Goal: Task Accomplishment & Management: Use online tool/utility

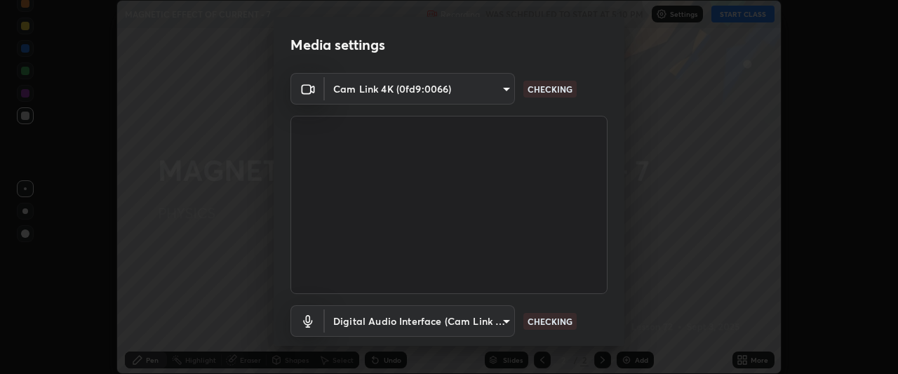
scroll to position [86, 0]
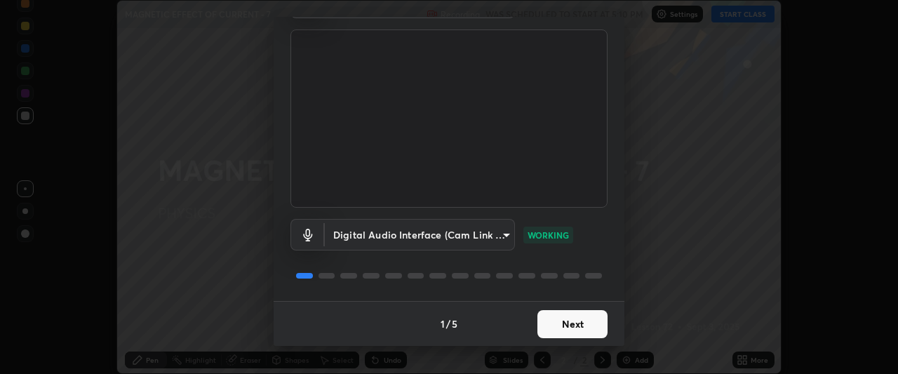
click at [580, 320] on button "Next" at bounding box center [572, 324] width 70 height 28
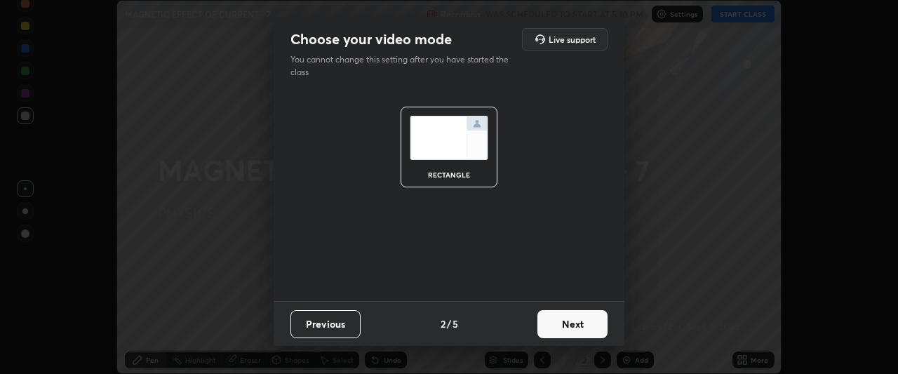
click at [561, 333] on button "Next" at bounding box center [572, 324] width 70 height 28
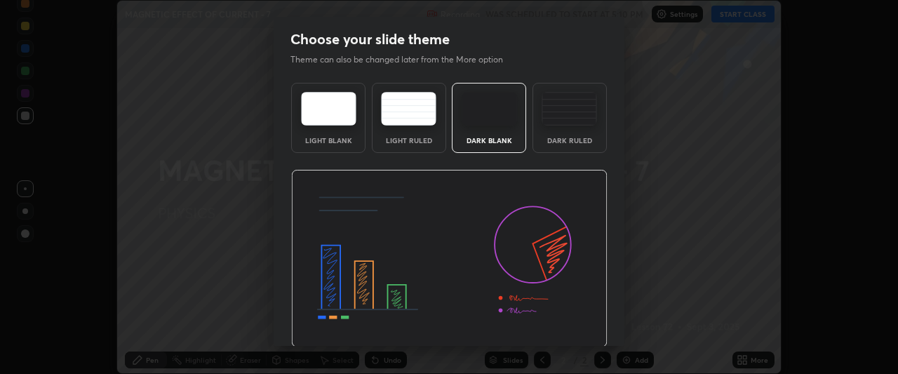
scroll to position [47, 0]
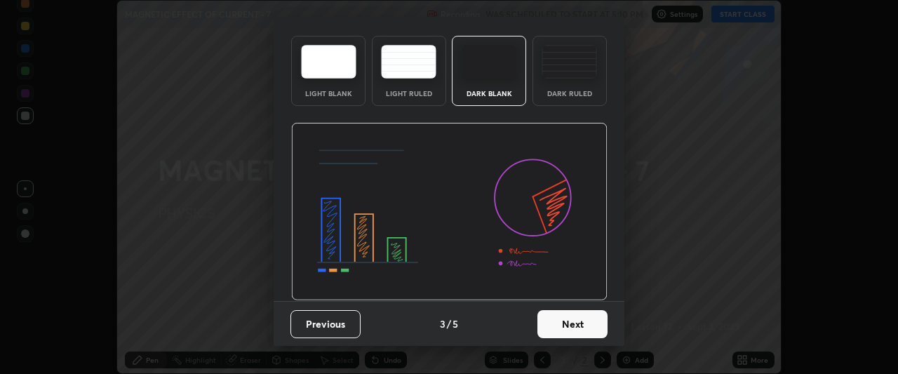
click at [563, 327] on button "Next" at bounding box center [572, 324] width 70 height 28
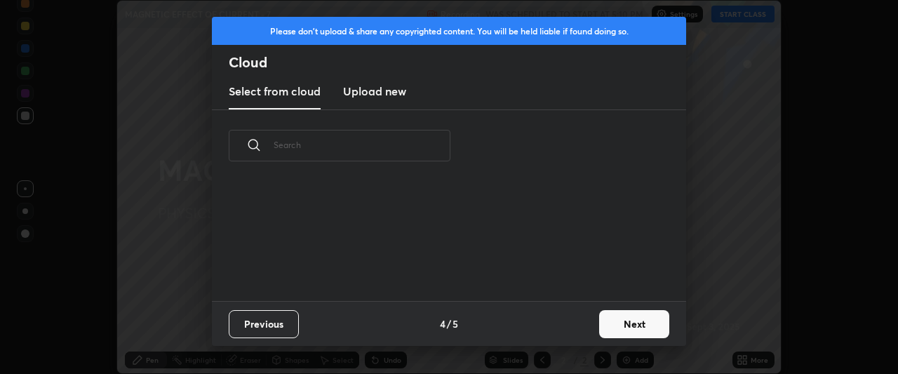
scroll to position [119, 450]
click at [379, 89] on h3 "Upload new" at bounding box center [374, 91] width 63 height 17
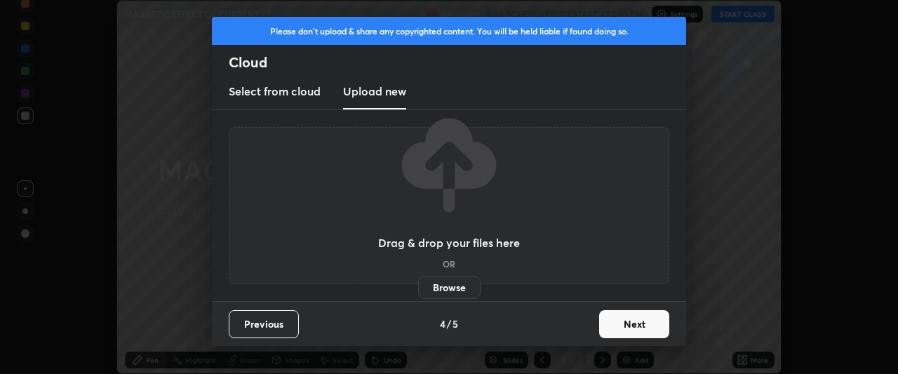
click at [462, 295] on label "Browse" at bounding box center [449, 287] width 62 height 22
click at [418, 295] on input "Browse" at bounding box center [418, 287] width 0 height 22
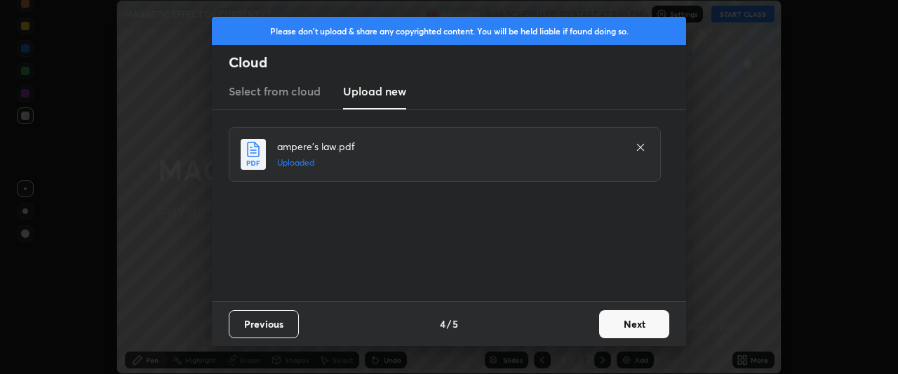
click at [627, 328] on button "Next" at bounding box center [634, 324] width 70 height 28
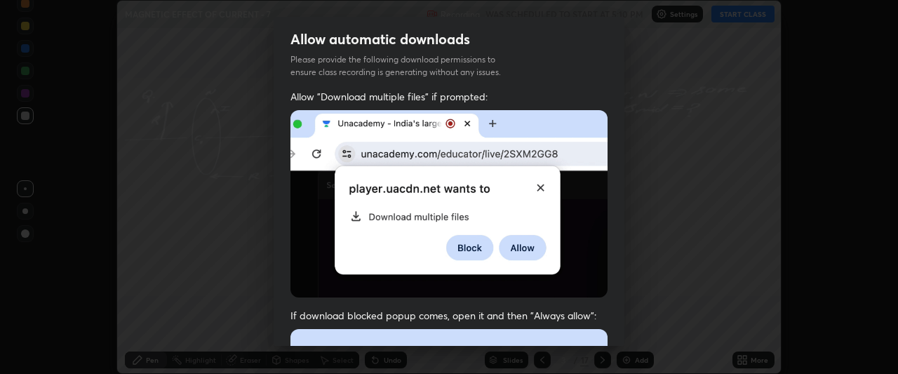
scroll to position [53, 0]
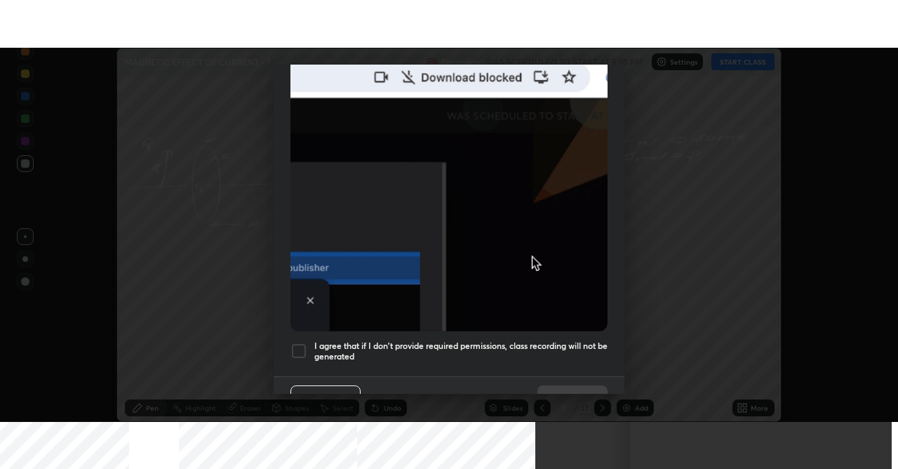
scroll to position [373, 0]
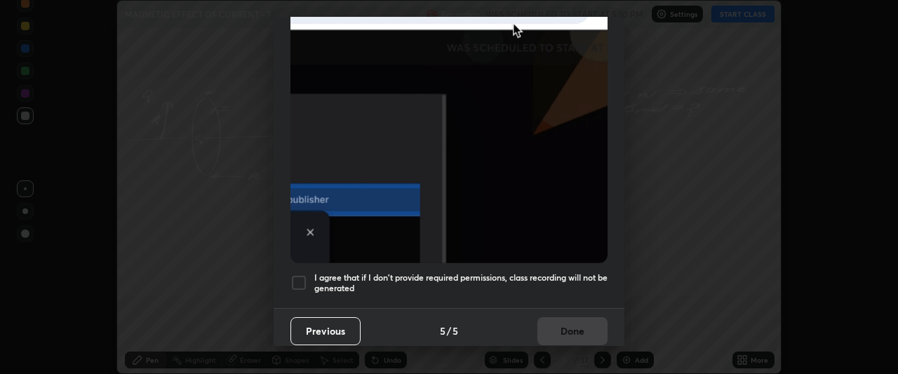
click at [392, 279] on h5 "I agree that if I don't provide required permissions, class recording will not …" at bounding box center [460, 283] width 293 height 22
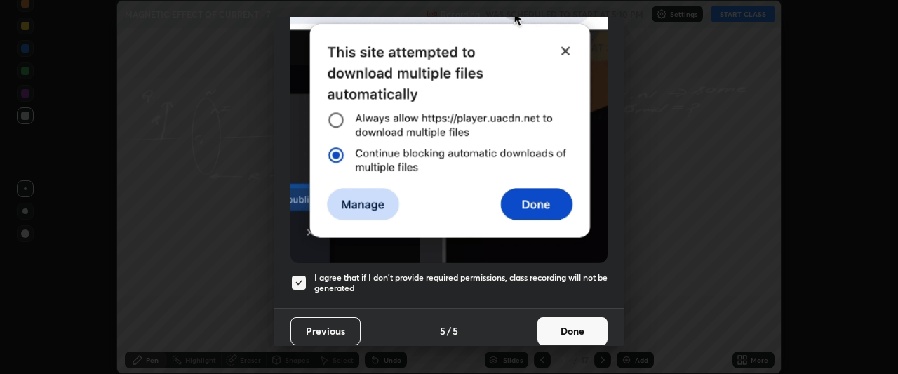
click at [556, 325] on button "Done" at bounding box center [572, 331] width 70 height 28
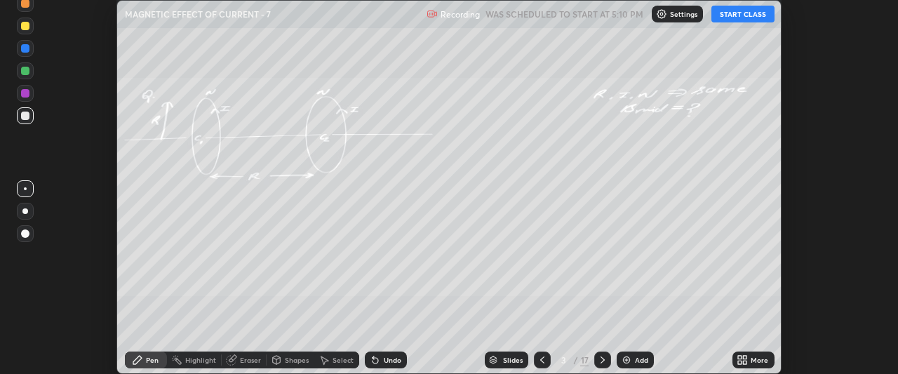
click at [744, 363] on icon at bounding box center [746, 363] width 4 height 4
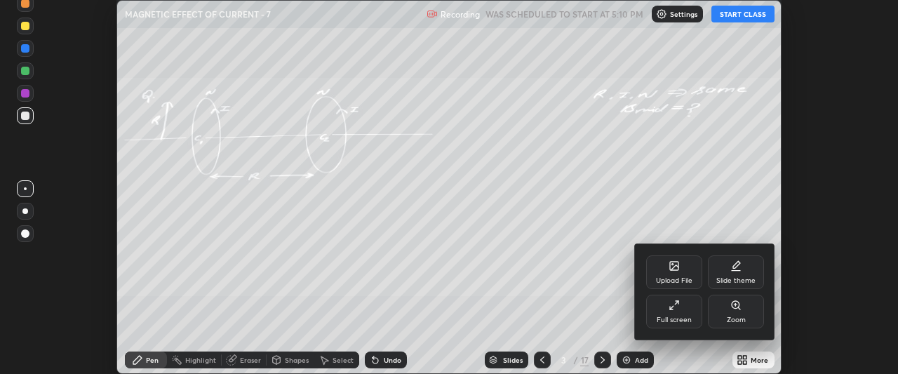
click at [673, 316] on div "Full screen" at bounding box center [674, 319] width 35 height 7
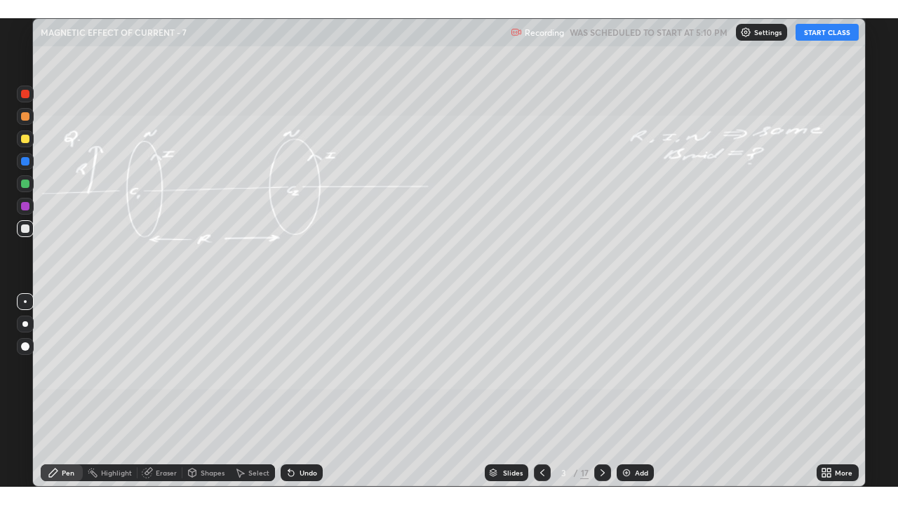
scroll to position [505, 898]
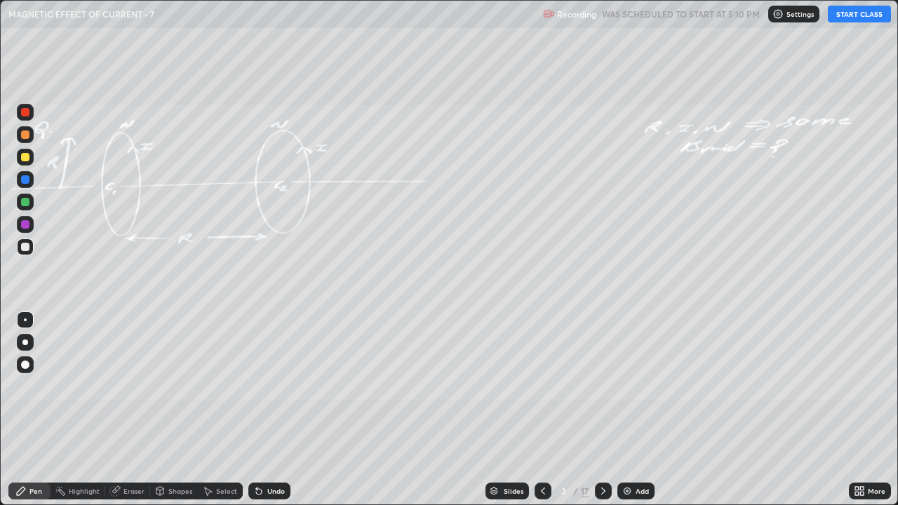
click at [856, 8] on button "START CLASS" at bounding box center [859, 14] width 63 height 17
click at [541, 373] on icon at bounding box center [543, 491] width 4 height 7
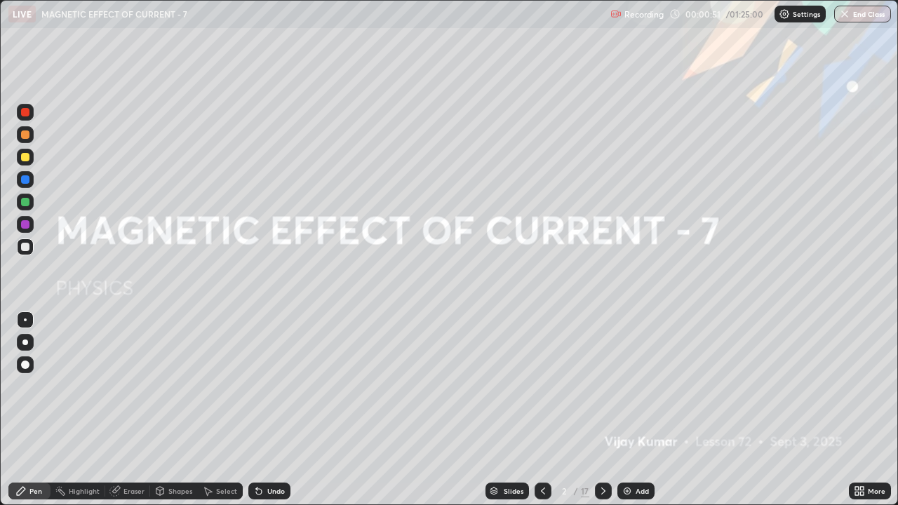
click at [627, 373] on img at bounding box center [627, 491] width 11 height 11
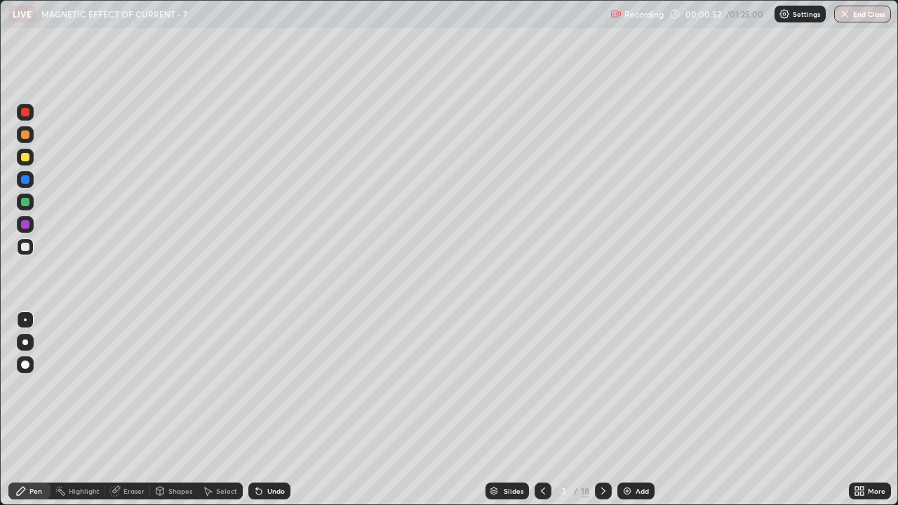
click at [23, 153] on div at bounding box center [25, 157] width 8 height 8
click at [25, 342] on div at bounding box center [25, 343] width 6 height 6
click at [265, 373] on div "Undo" at bounding box center [269, 491] width 42 height 17
click at [23, 246] on div at bounding box center [25, 247] width 8 height 8
click at [29, 158] on div at bounding box center [25, 157] width 8 height 8
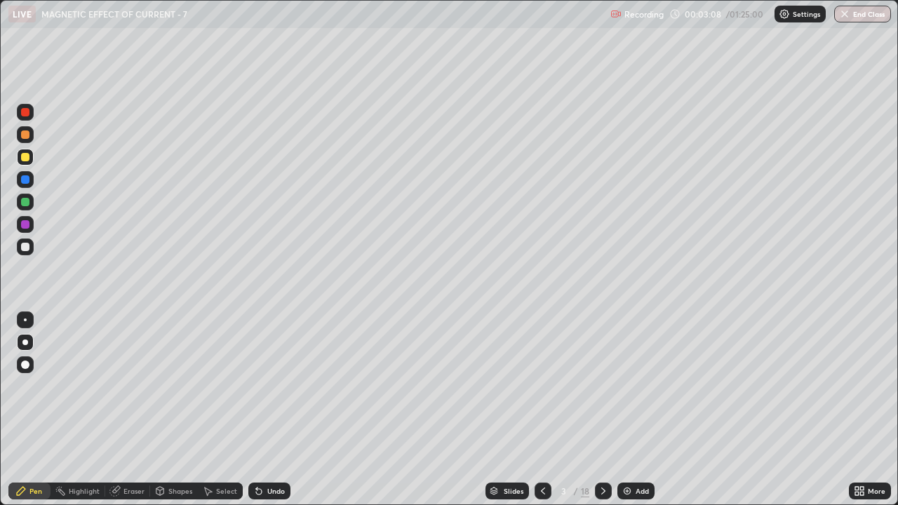
click at [26, 248] on div at bounding box center [25, 247] width 8 height 8
click at [272, 373] on div "Undo" at bounding box center [276, 491] width 18 height 7
click at [269, 373] on div "Undo" at bounding box center [276, 491] width 18 height 7
click at [263, 373] on div "Undo" at bounding box center [269, 491] width 42 height 17
click at [27, 161] on div at bounding box center [25, 157] width 8 height 8
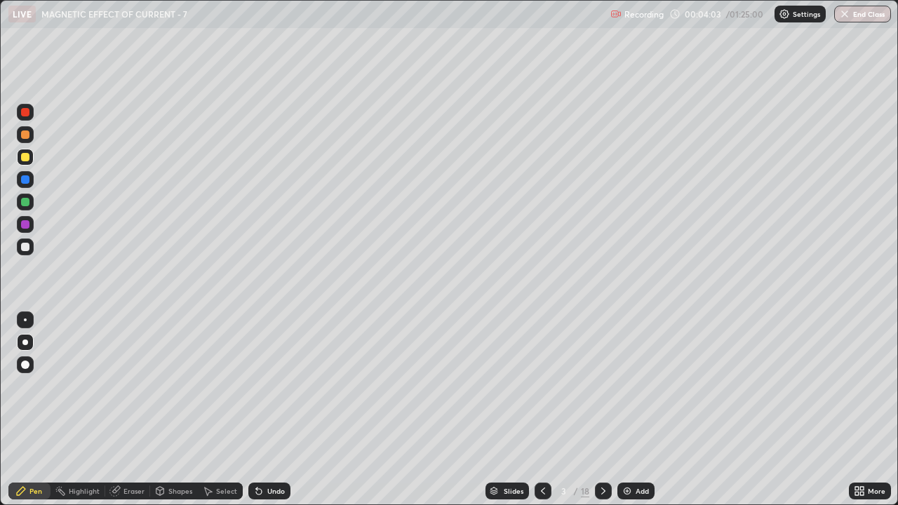
click at [24, 250] on div at bounding box center [25, 247] width 8 height 8
click at [269, 373] on div "Undo" at bounding box center [276, 491] width 18 height 7
click at [603, 373] on icon at bounding box center [603, 491] width 11 height 11
click at [24, 199] on div at bounding box center [25, 202] width 8 height 8
click at [22, 156] on div at bounding box center [25, 157] width 8 height 8
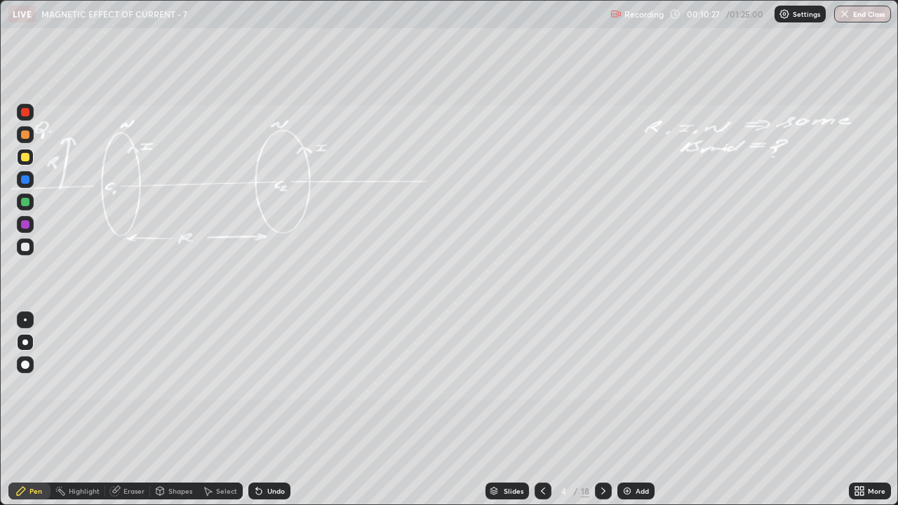
click at [265, 373] on div "Undo" at bounding box center [269, 491] width 42 height 17
click at [20, 205] on div at bounding box center [25, 202] width 17 height 17
click at [603, 373] on icon at bounding box center [603, 491] width 11 height 11
click at [601, 373] on icon at bounding box center [603, 491] width 4 height 7
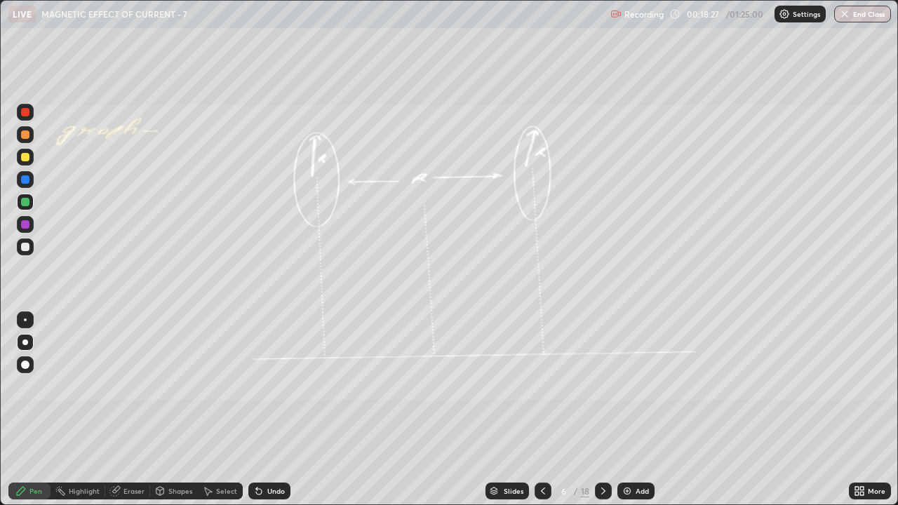
click at [25, 201] on div at bounding box center [25, 202] width 8 height 8
click at [270, 373] on div "Undo" at bounding box center [276, 491] width 18 height 7
click at [273, 373] on div "Undo" at bounding box center [276, 491] width 18 height 7
click at [274, 373] on div "Undo" at bounding box center [276, 491] width 18 height 7
click at [22, 154] on div at bounding box center [25, 157] width 8 height 8
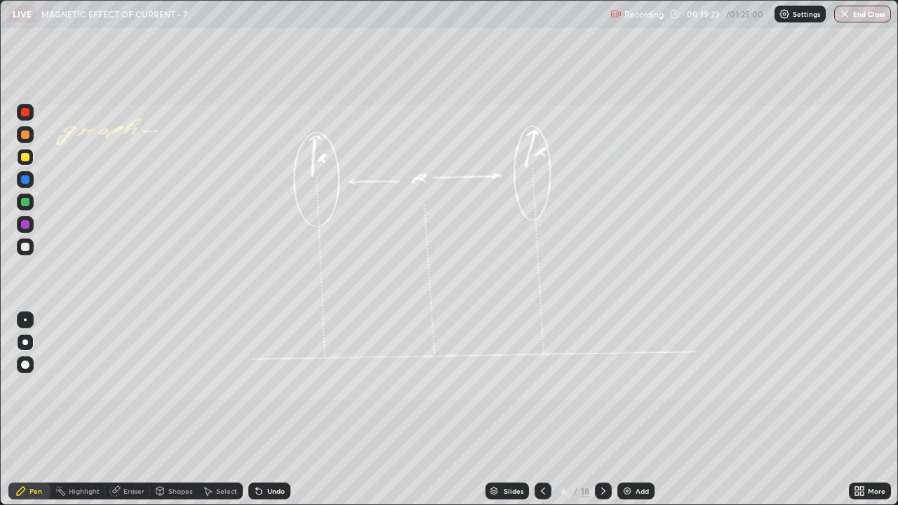
click at [276, 373] on div "Undo" at bounding box center [276, 491] width 18 height 7
click at [25, 113] on div at bounding box center [25, 112] width 8 height 8
click at [602, 373] on icon at bounding box center [603, 491] width 4 height 7
click at [25, 250] on div at bounding box center [25, 247] width 8 height 8
click at [262, 373] on div "Undo" at bounding box center [269, 491] width 42 height 17
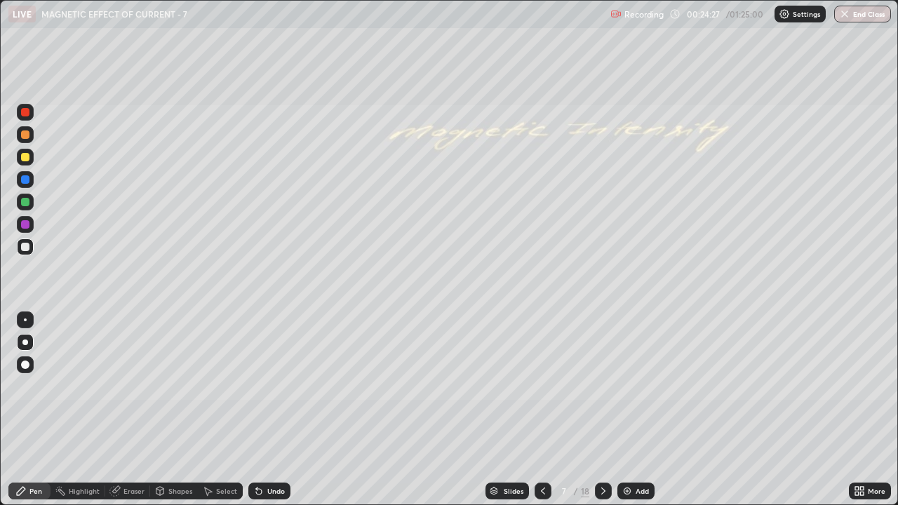
click at [603, 373] on icon at bounding box center [603, 491] width 11 height 11
click at [269, 373] on div "Undo" at bounding box center [276, 491] width 18 height 7
click at [26, 198] on div at bounding box center [25, 202] width 8 height 8
click at [269, 373] on div "Undo" at bounding box center [276, 491] width 18 height 7
click at [25, 158] on div at bounding box center [25, 157] width 8 height 8
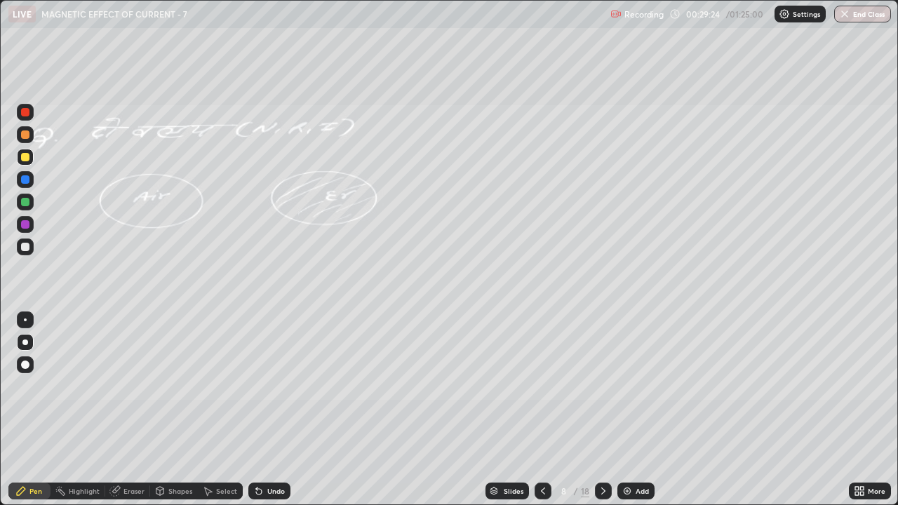
click at [603, 373] on icon at bounding box center [603, 491] width 4 height 7
click at [602, 373] on icon at bounding box center [603, 491] width 11 height 11
click at [133, 373] on div "Eraser" at bounding box center [133, 491] width 21 height 7
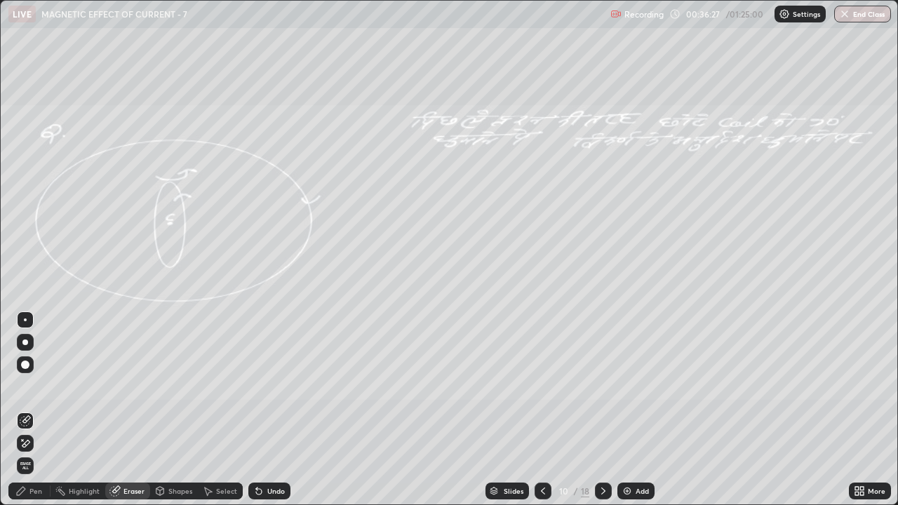
click at [36, 373] on div "Pen" at bounding box center [35, 491] width 13 height 7
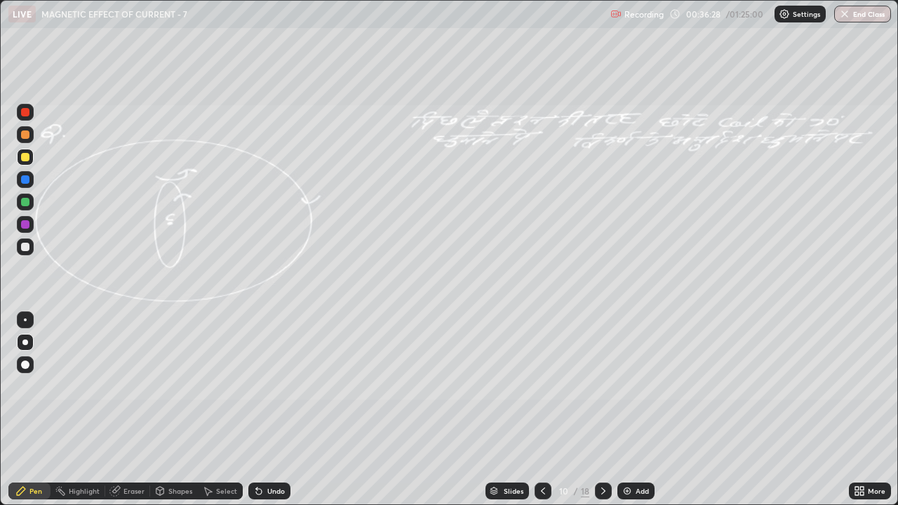
click at [27, 162] on div at bounding box center [25, 157] width 17 height 17
click at [542, 373] on icon at bounding box center [542, 491] width 11 height 11
click at [603, 373] on icon at bounding box center [603, 491] width 11 height 11
click at [539, 373] on div at bounding box center [543, 491] width 17 height 17
click at [602, 373] on icon at bounding box center [603, 491] width 11 height 11
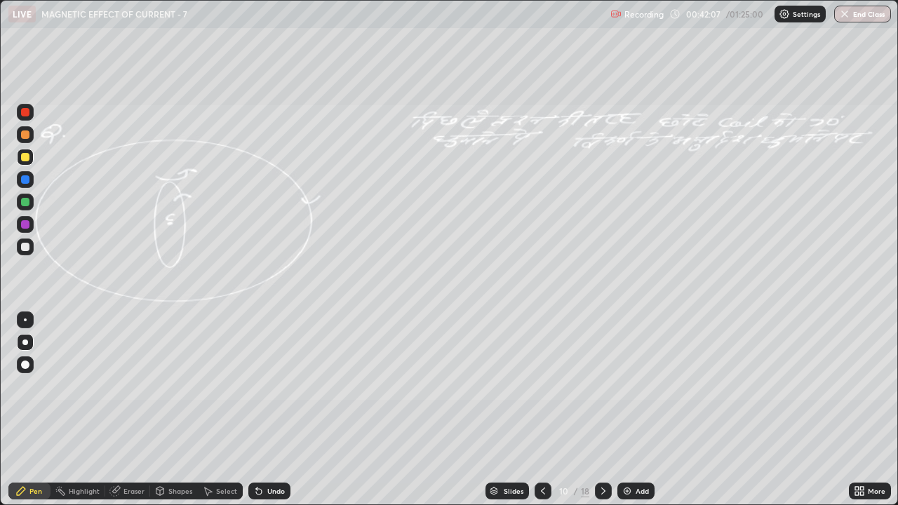
click at [540, 373] on icon at bounding box center [542, 491] width 11 height 11
click at [603, 373] on icon at bounding box center [603, 491] width 11 height 11
click at [28, 246] on div at bounding box center [25, 247] width 8 height 8
click at [268, 373] on div "Undo" at bounding box center [276, 491] width 18 height 7
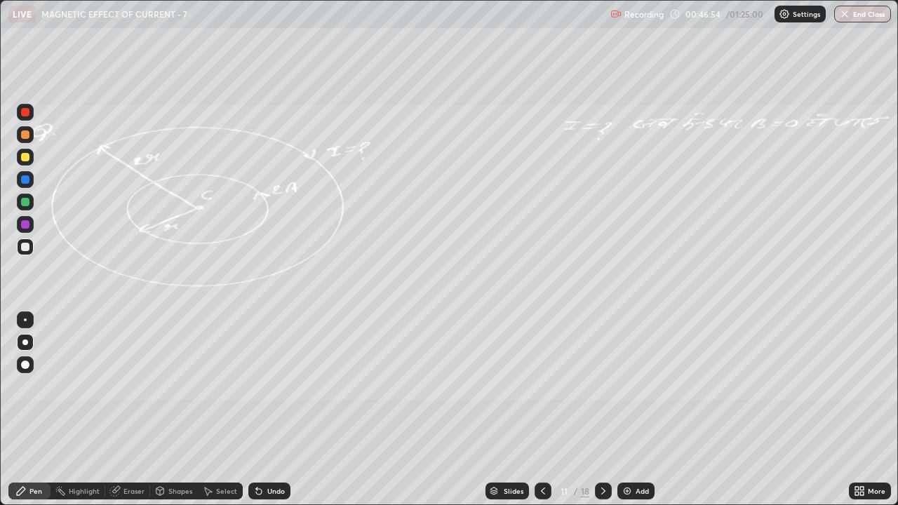
click at [276, 373] on div "Undo" at bounding box center [269, 491] width 42 height 17
click at [633, 373] on div "Add" at bounding box center [635, 491] width 37 height 17
click at [25, 160] on div at bounding box center [25, 157] width 8 height 8
click at [624, 373] on img at bounding box center [627, 491] width 11 height 11
click at [22, 204] on div at bounding box center [25, 202] width 8 height 8
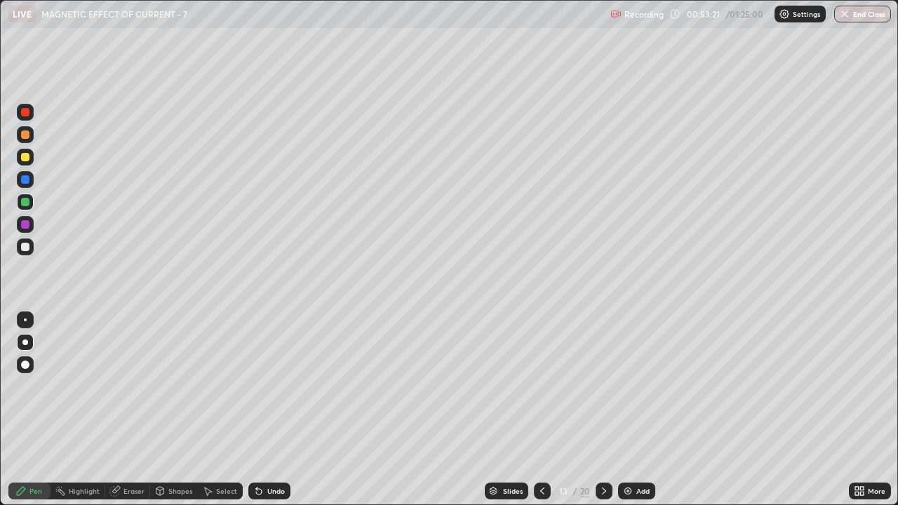
click at [27, 160] on div at bounding box center [25, 157] width 8 height 8
click at [25, 249] on div at bounding box center [25, 247] width 8 height 8
click at [25, 246] on div at bounding box center [25, 247] width 8 height 8
click at [268, 373] on div "Undo" at bounding box center [276, 491] width 18 height 7
click at [267, 373] on div "Undo" at bounding box center [276, 491] width 18 height 7
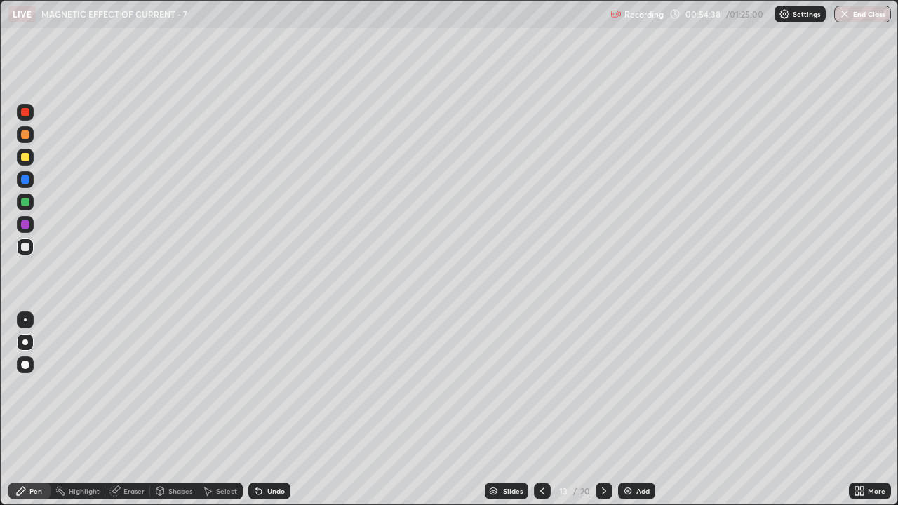
click at [267, 373] on div "Undo" at bounding box center [276, 491] width 18 height 7
click at [266, 373] on div "Undo" at bounding box center [269, 491] width 42 height 17
click at [540, 373] on icon at bounding box center [542, 491] width 11 height 11
click at [605, 373] on icon at bounding box center [604, 491] width 11 height 11
click at [25, 201] on div at bounding box center [25, 202] width 8 height 8
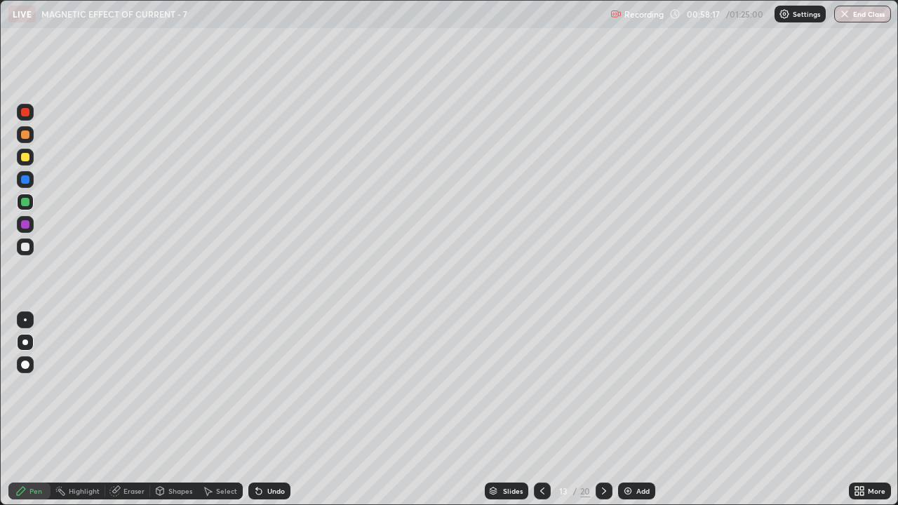
click at [637, 373] on div "Add" at bounding box center [636, 491] width 37 height 17
click at [26, 247] on div at bounding box center [25, 247] width 8 height 8
click at [603, 373] on icon at bounding box center [603, 491] width 4 height 7
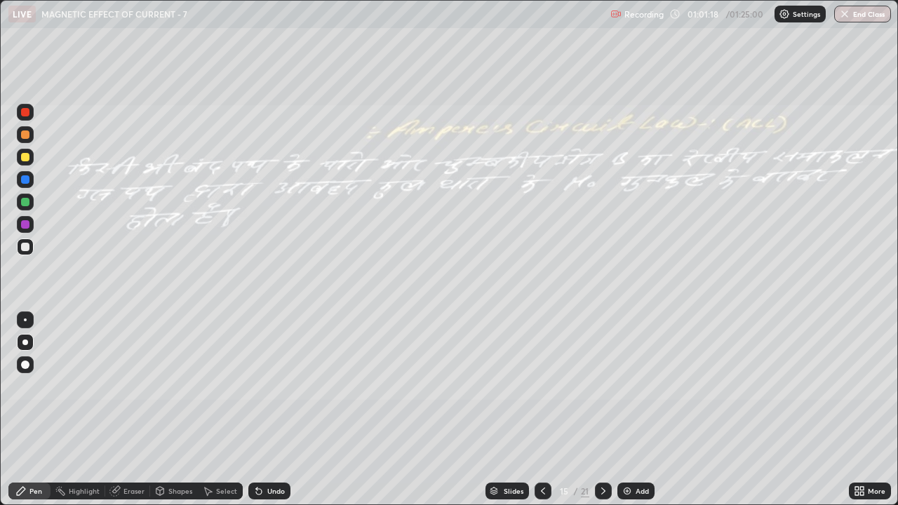
click at [601, 373] on icon at bounding box center [603, 491] width 11 height 11
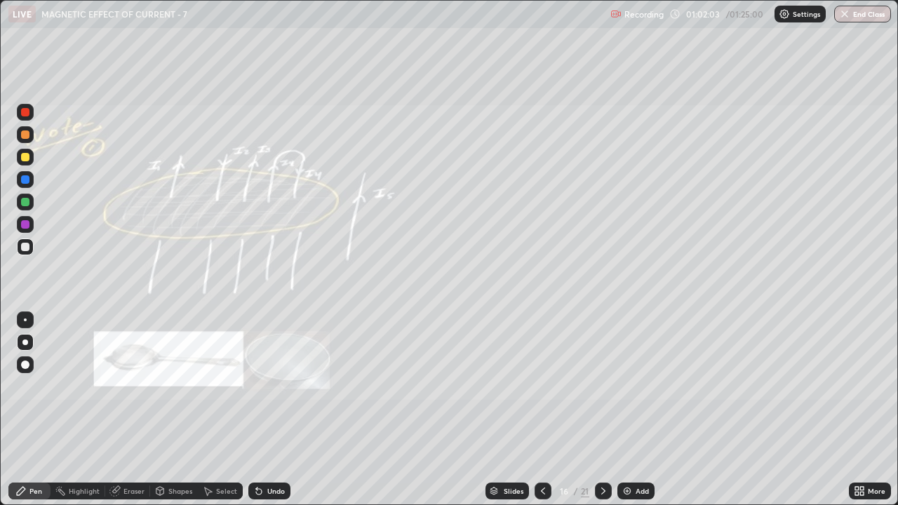
click at [542, 373] on icon at bounding box center [542, 491] width 11 height 11
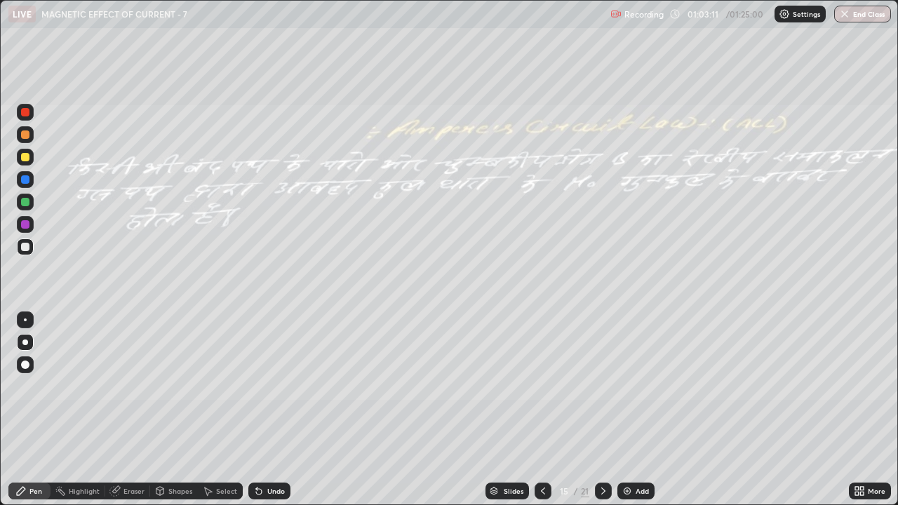
click at [26, 160] on div at bounding box center [25, 157] width 8 height 8
click at [602, 373] on icon at bounding box center [603, 491] width 11 height 11
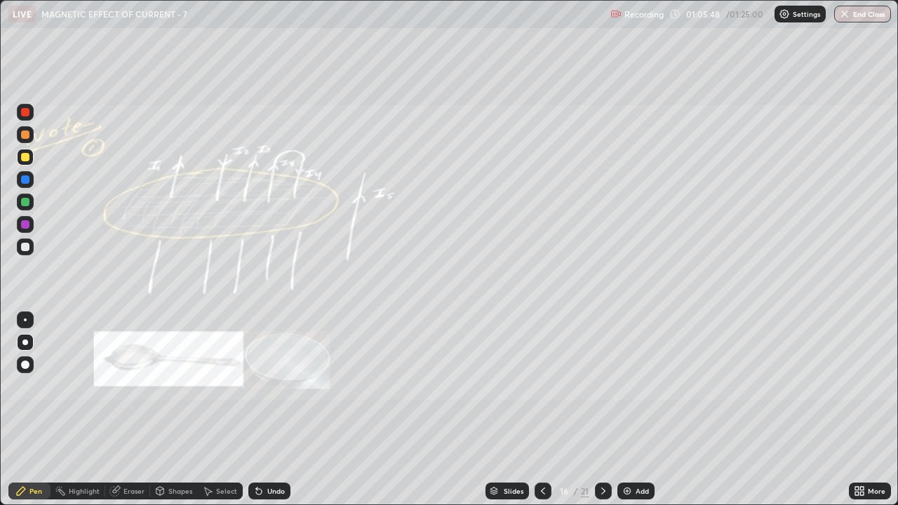
click at [23, 206] on div at bounding box center [25, 202] width 8 height 8
click at [258, 373] on icon at bounding box center [259, 492] width 6 height 6
click at [272, 373] on div "Undo" at bounding box center [276, 491] width 18 height 7
click at [541, 373] on icon at bounding box center [543, 491] width 4 height 7
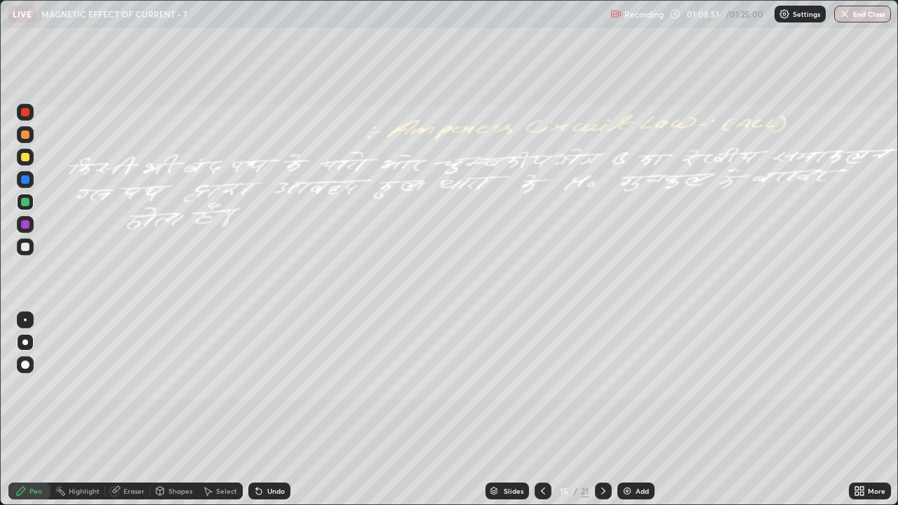
click at [542, 373] on icon at bounding box center [542, 491] width 11 height 11
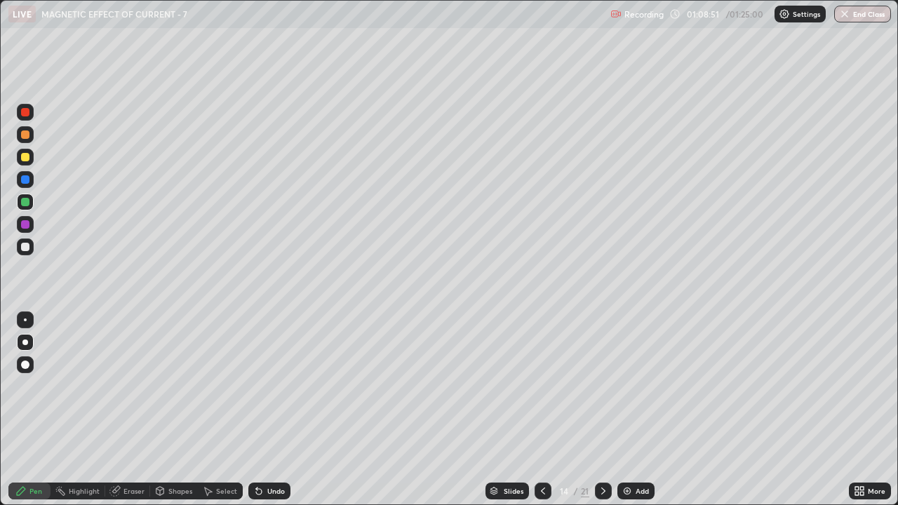
click at [544, 373] on div at bounding box center [543, 491] width 17 height 17
click at [601, 373] on div at bounding box center [603, 491] width 17 height 17
click at [602, 373] on icon at bounding box center [603, 491] width 11 height 11
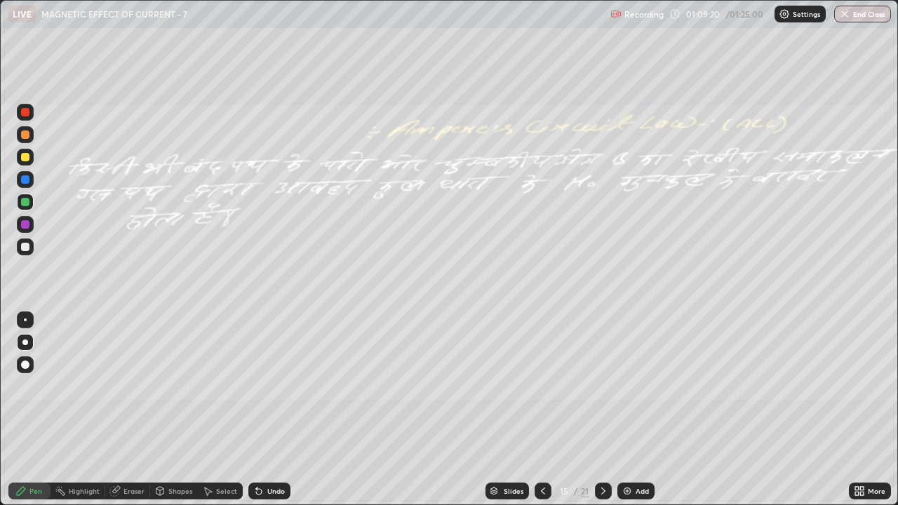
click at [610, 373] on div at bounding box center [603, 491] width 17 height 17
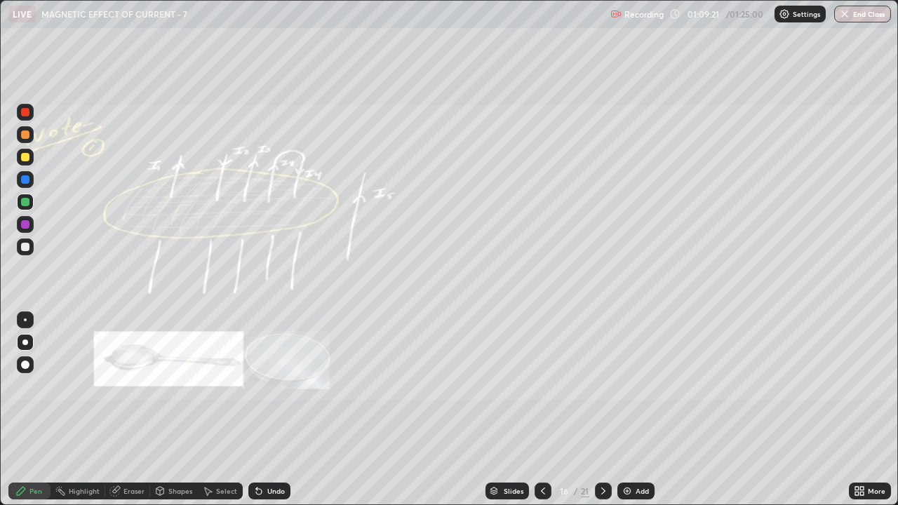
click at [602, 373] on icon at bounding box center [603, 491] width 11 height 11
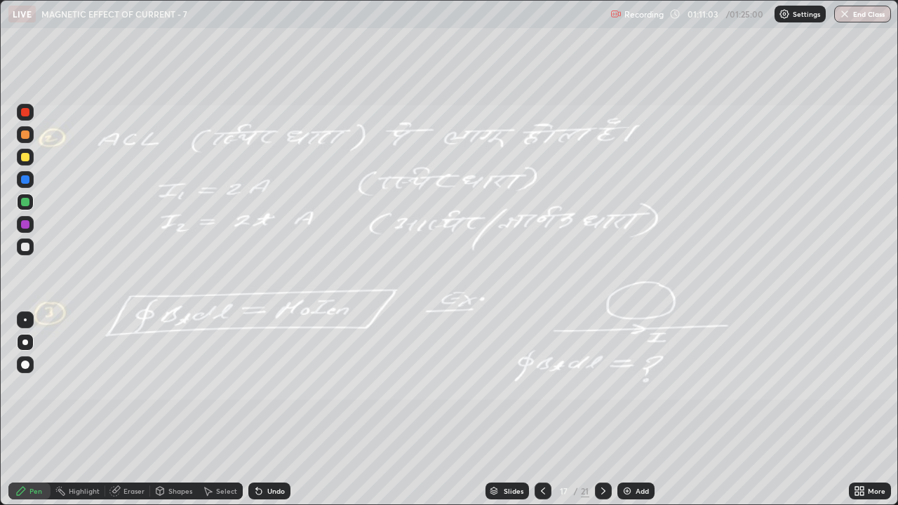
click at [541, 373] on icon at bounding box center [542, 491] width 11 height 11
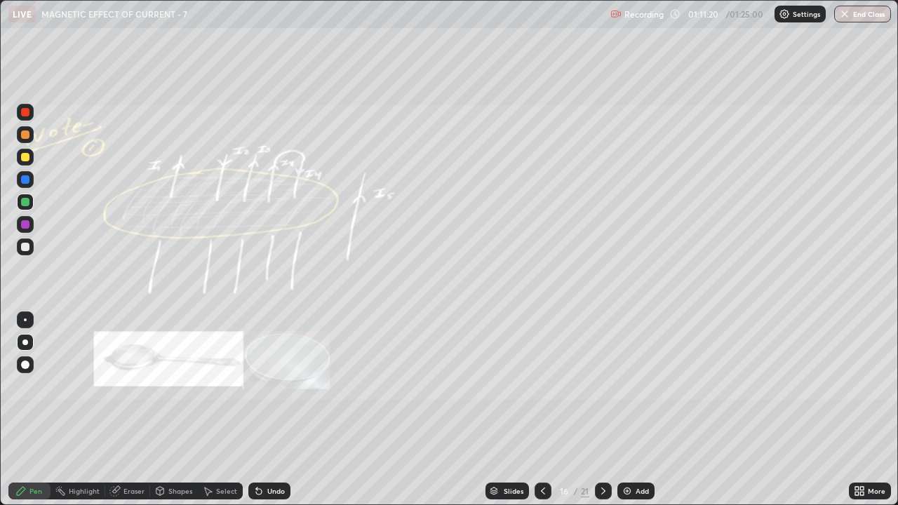
click at [272, 373] on div "Undo" at bounding box center [269, 491] width 42 height 17
click at [276, 373] on div "Undo" at bounding box center [269, 491] width 42 height 17
click at [277, 373] on div "Undo" at bounding box center [269, 491] width 42 height 17
click at [602, 373] on icon at bounding box center [603, 491] width 11 height 11
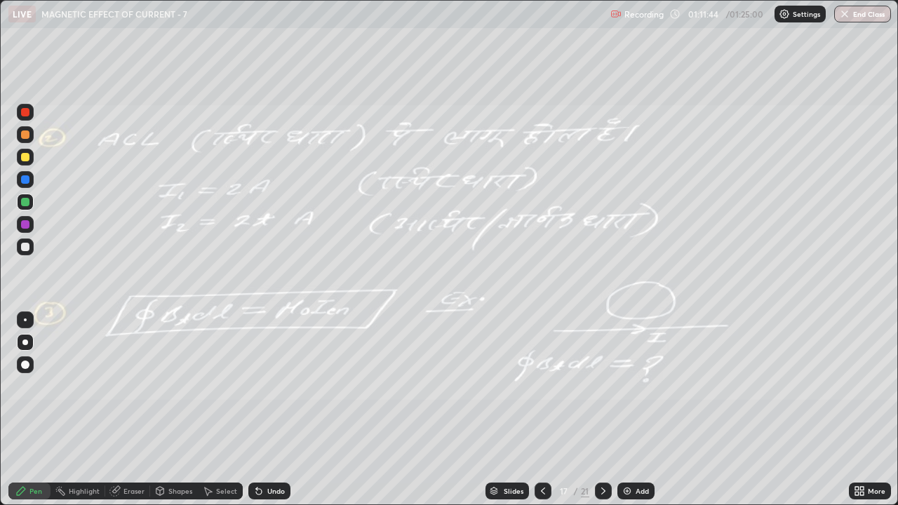
click at [601, 373] on icon at bounding box center [603, 491] width 11 height 11
click at [542, 373] on icon at bounding box center [542, 491] width 11 height 11
click at [603, 373] on icon at bounding box center [603, 491] width 11 height 11
click at [27, 157] on div at bounding box center [25, 157] width 8 height 8
click at [602, 373] on icon at bounding box center [603, 491] width 11 height 11
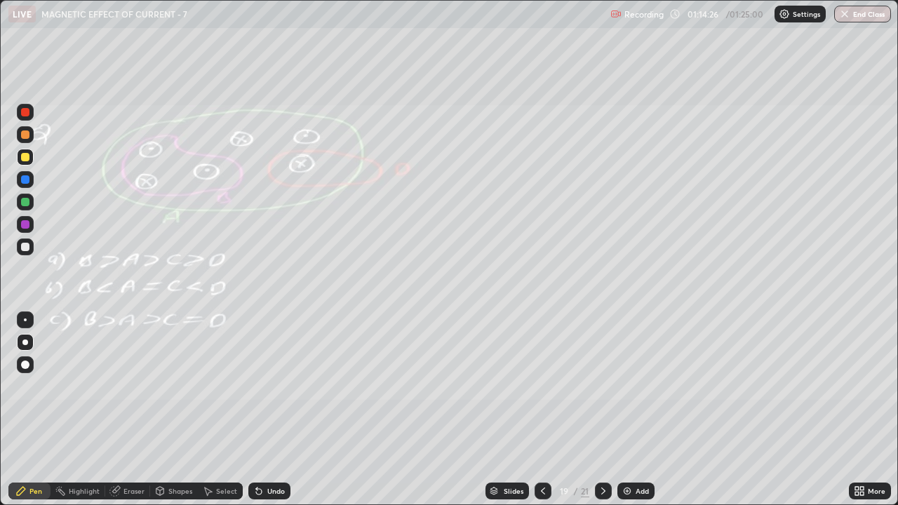
click at [25, 250] on div at bounding box center [25, 247] width 8 height 8
click at [25, 160] on div at bounding box center [25, 157] width 8 height 8
click at [257, 373] on icon at bounding box center [259, 492] width 6 height 6
click at [256, 373] on icon at bounding box center [259, 492] width 6 height 6
click at [257, 373] on icon at bounding box center [259, 492] width 6 height 6
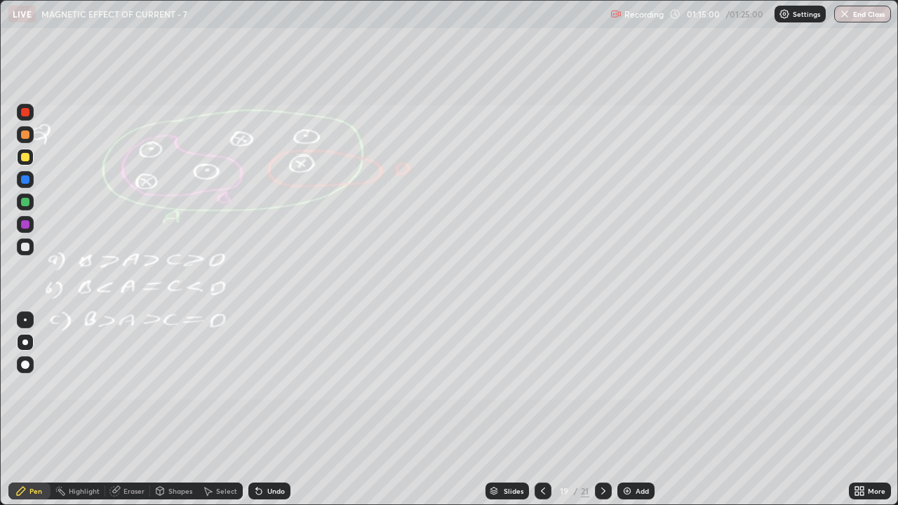
click at [257, 373] on icon at bounding box center [259, 492] width 6 height 6
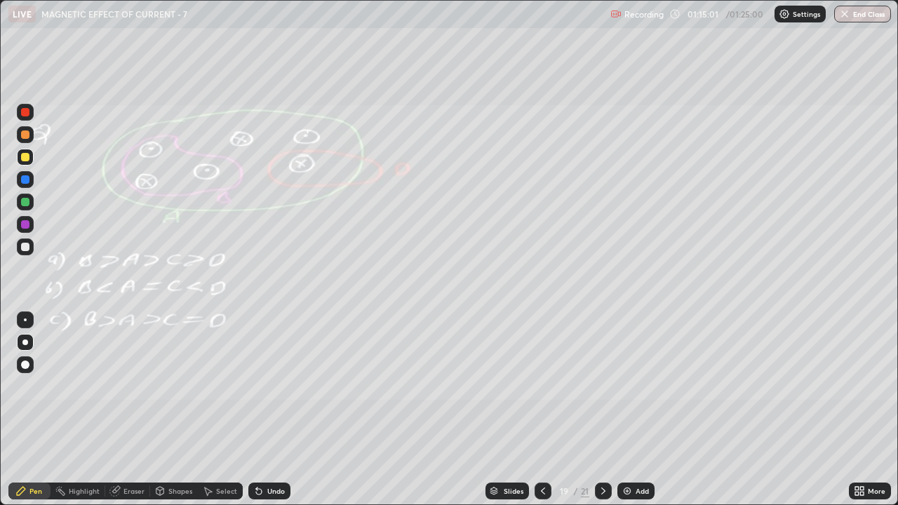
click at [257, 373] on div "Undo" at bounding box center [269, 491] width 42 height 17
click at [256, 373] on div "Undo" at bounding box center [269, 491] width 42 height 17
click at [257, 373] on icon at bounding box center [258, 491] width 11 height 11
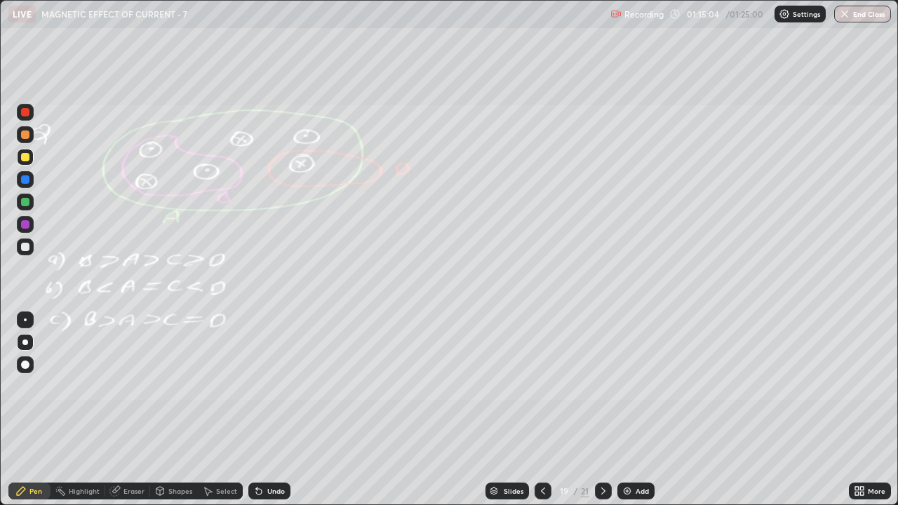
click at [256, 373] on icon at bounding box center [258, 491] width 11 height 11
click at [26, 116] on div at bounding box center [25, 112] width 8 height 8
click at [27, 181] on div at bounding box center [25, 179] width 8 height 8
click at [26, 246] on div at bounding box center [25, 247] width 8 height 8
click at [21, 159] on div at bounding box center [25, 157] width 8 height 8
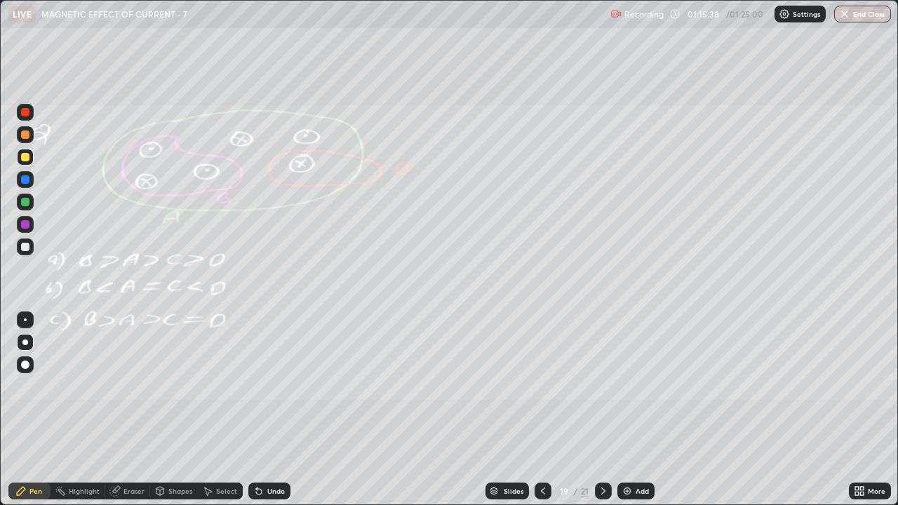
click at [128, 373] on div "Eraser" at bounding box center [133, 491] width 21 height 7
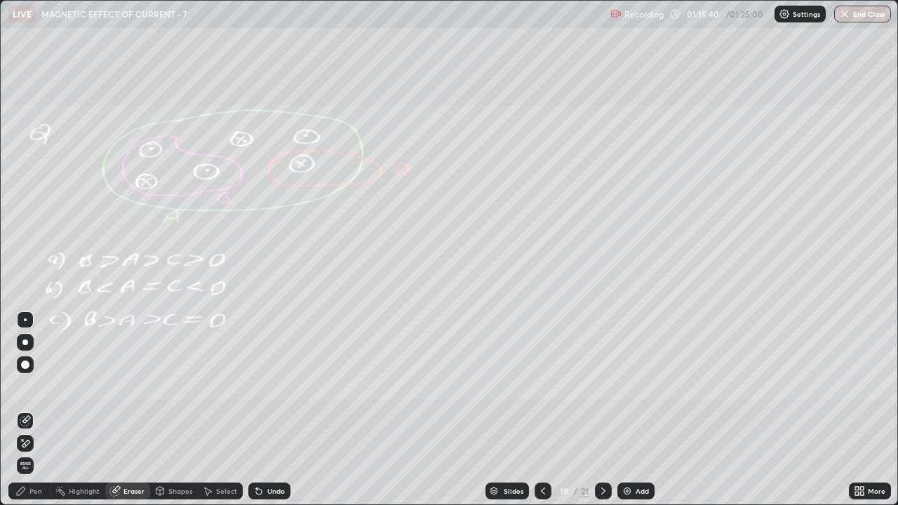
click at [28, 373] on div "Pen" at bounding box center [29, 491] width 42 height 17
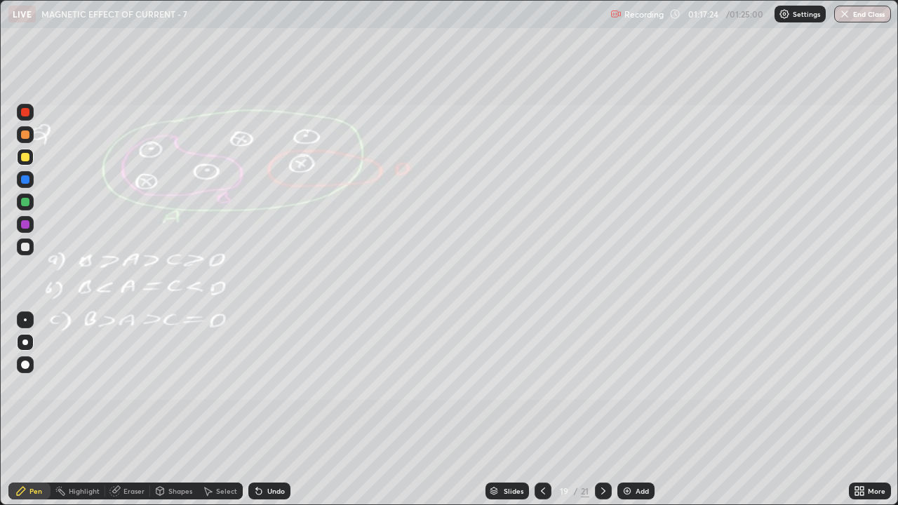
click at [603, 373] on icon at bounding box center [603, 491] width 4 height 7
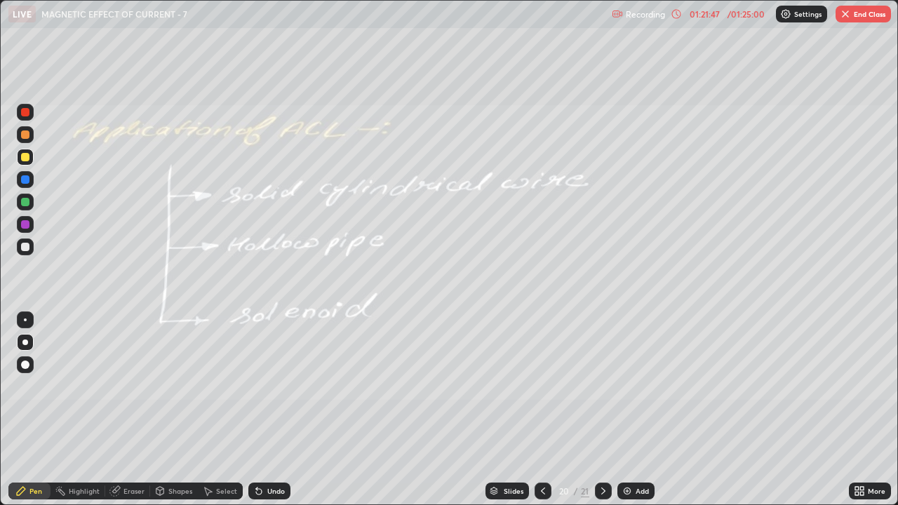
click at [860, 13] on button "End Class" at bounding box center [863, 14] width 55 height 17
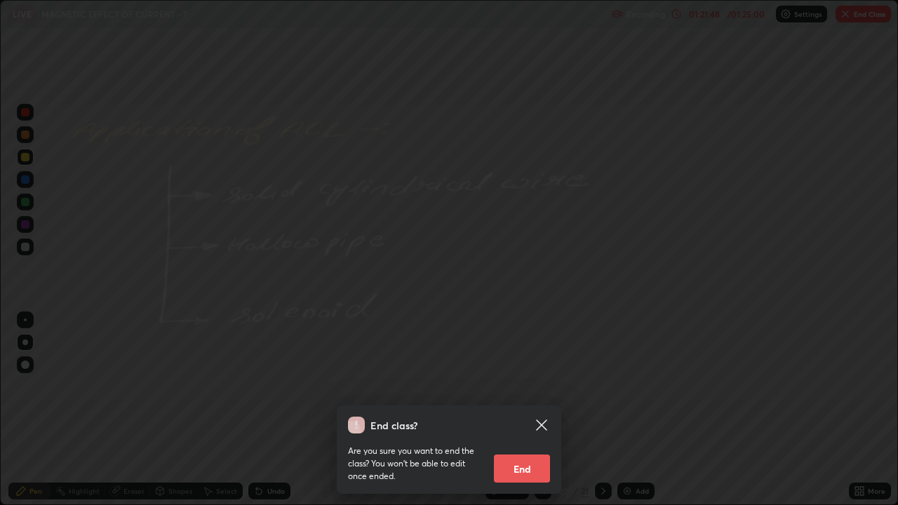
click at [528, 373] on button "End" at bounding box center [522, 469] width 56 height 28
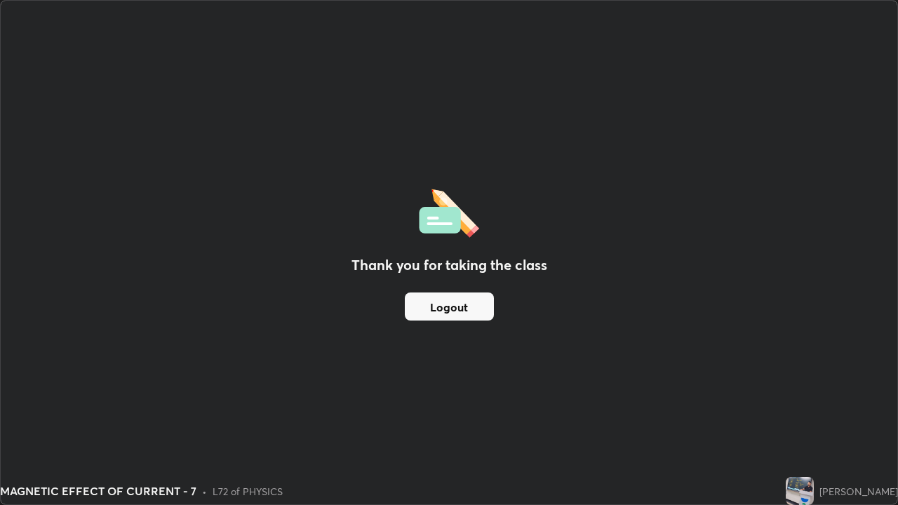
click at [474, 312] on button "Logout" at bounding box center [449, 307] width 89 height 28
